Goal: Information Seeking & Learning: Learn about a topic

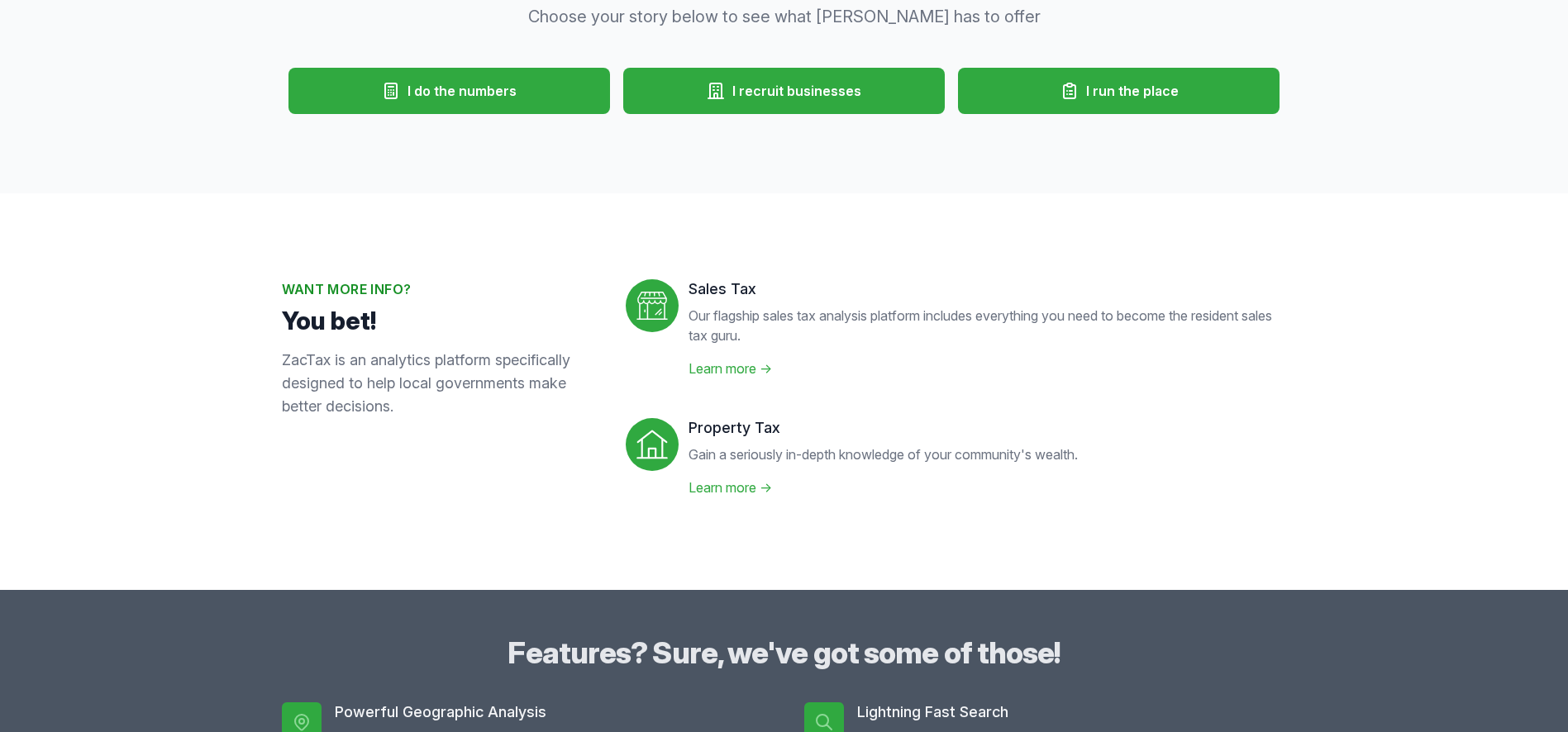
scroll to position [442, 0]
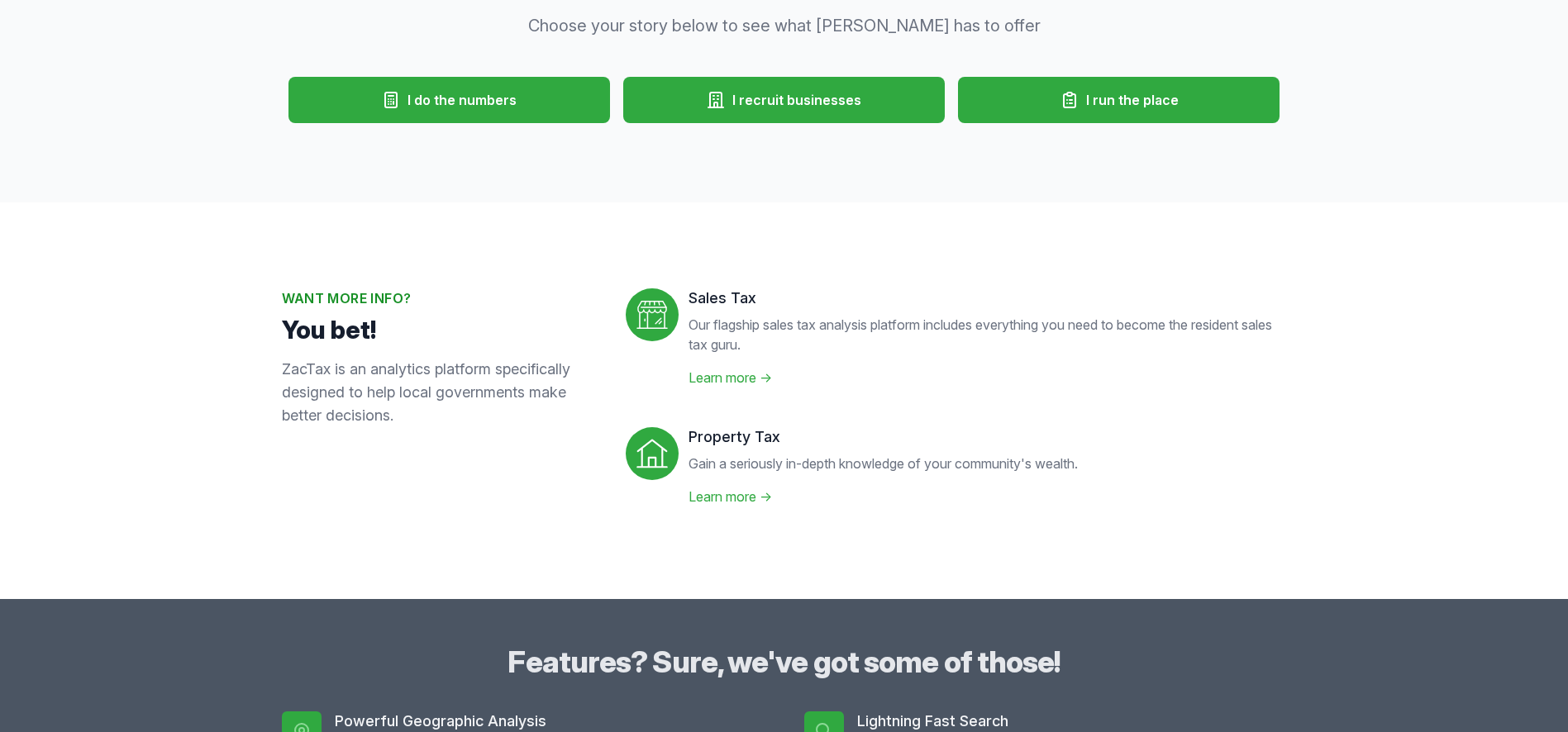
click at [723, 374] on link "Learn more →" at bounding box center [729, 377] width 83 height 17
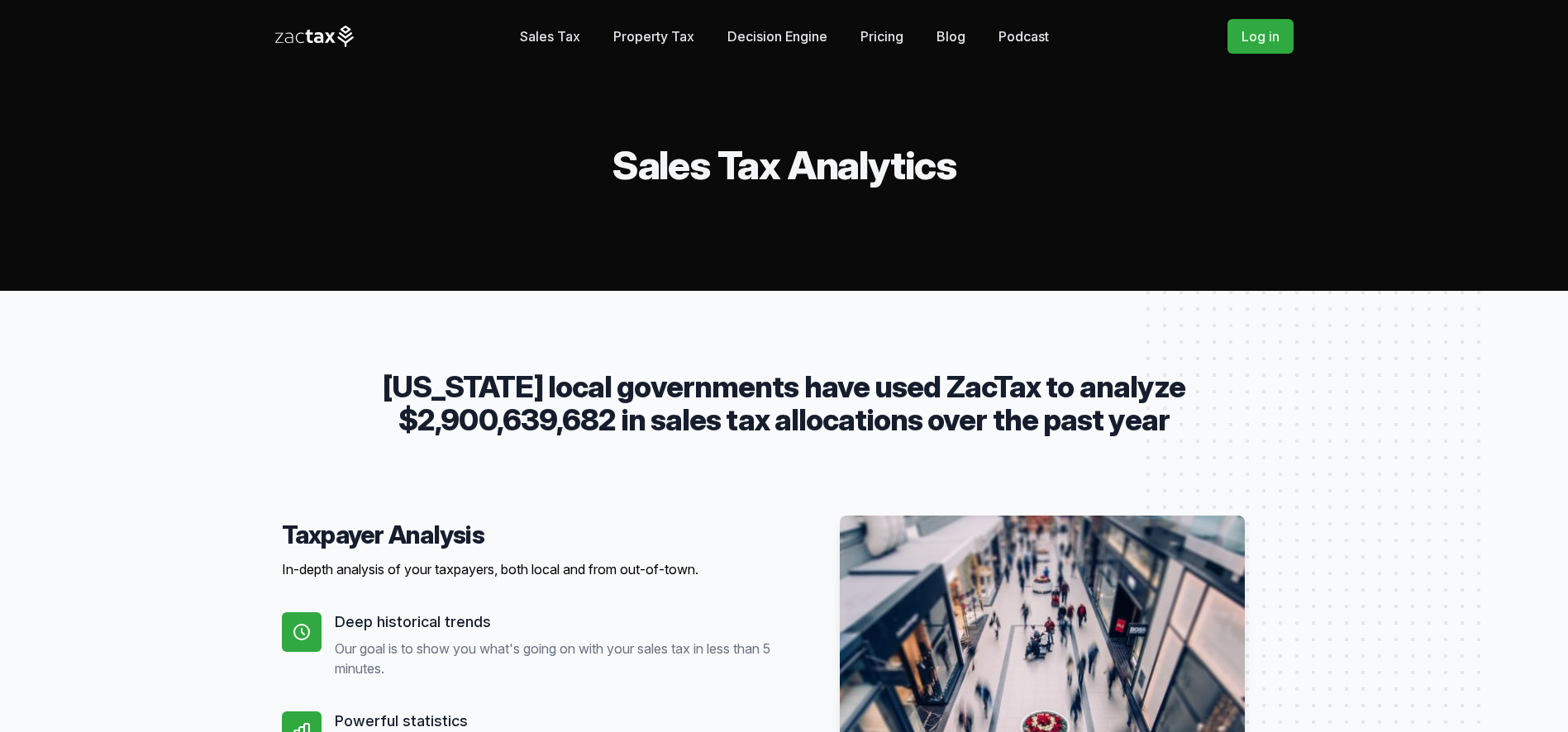
click at [653, 36] on link "Property Tax" at bounding box center [653, 36] width 81 height 33
